Goal: Find specific page/section: Find specific page/section

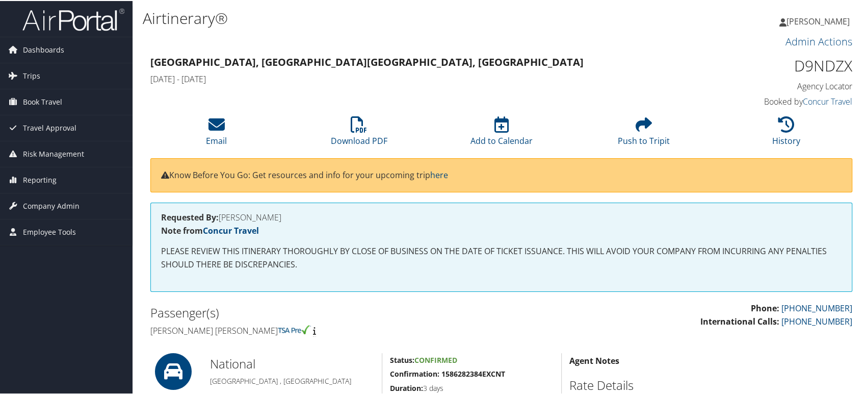
click at [33, 176] on span "Reporting" at bounding box center [40, 178] width 34 height 25
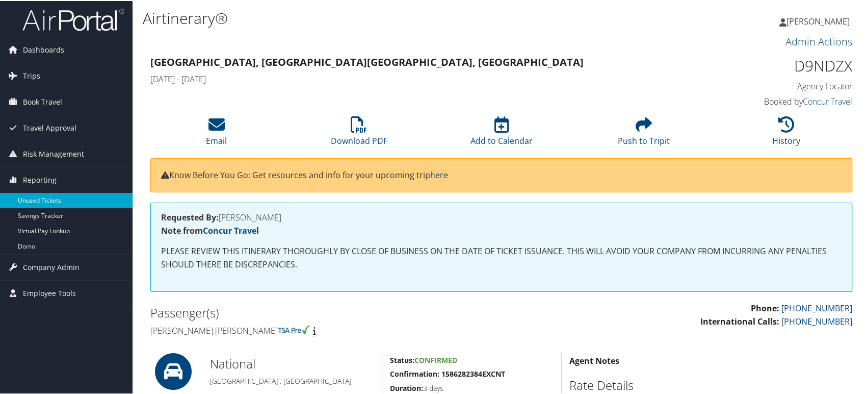
click at [33, 196] on link "Unused Tickets" at bounding box center [66, 199] width 133 height 15
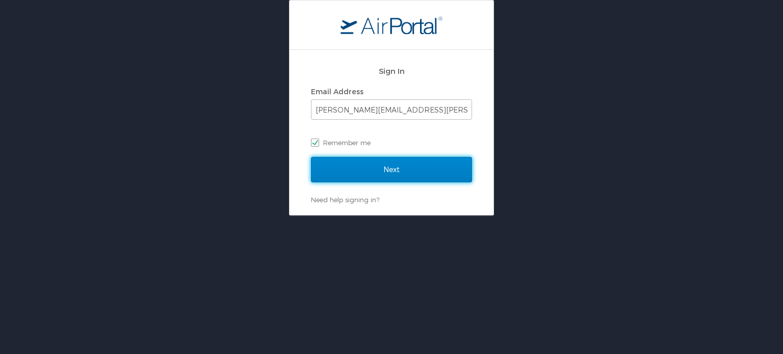
click at [370, 162] on input "Next" at bounding box center [391, 169] width 161 height 25
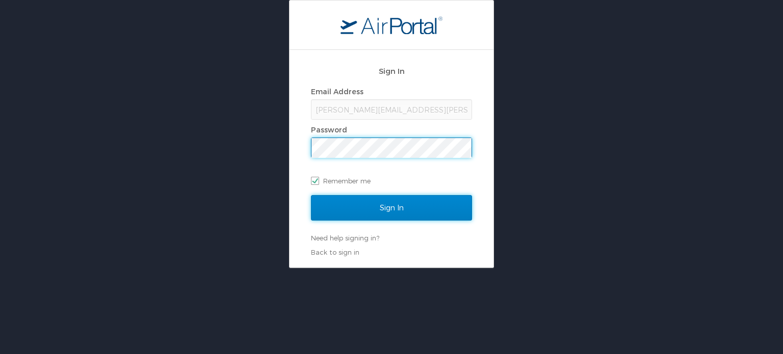
click at [392, 217] on input "Sign In" at bounding box center [391, 207] width 161 height 25
